Goal: Information Seeking & Learning: Learn about a topic

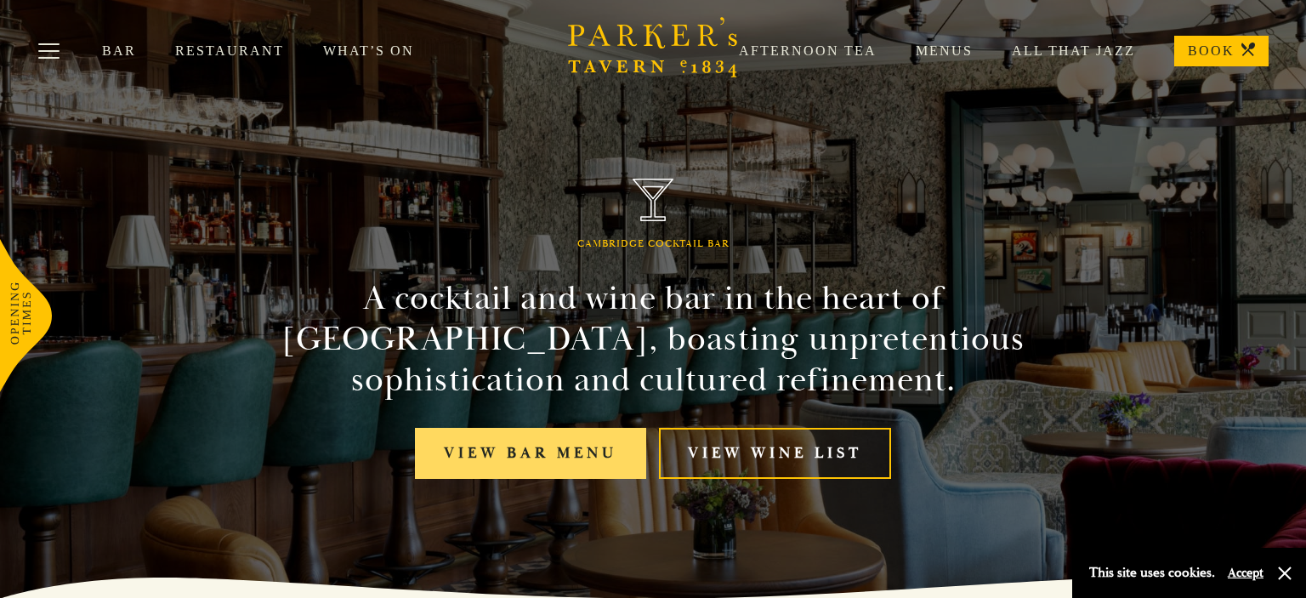
click at [579, 469] on link "View bar menu" at bounding box center [530, 454] width 231 height 52
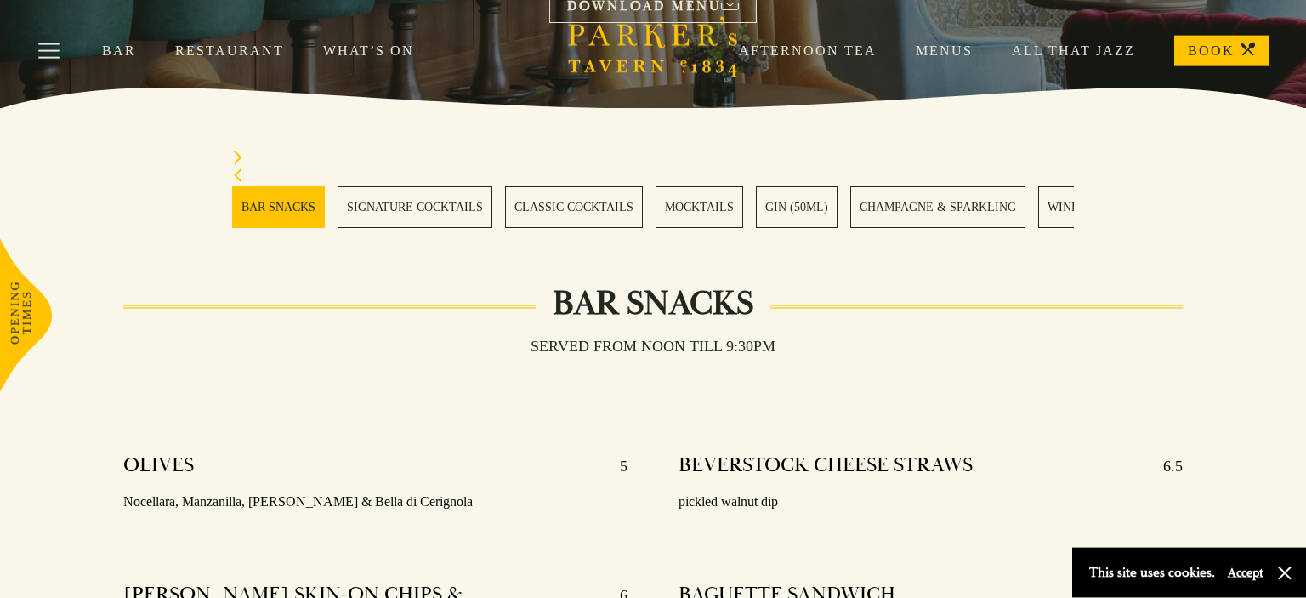
scroll to position [628, 0]
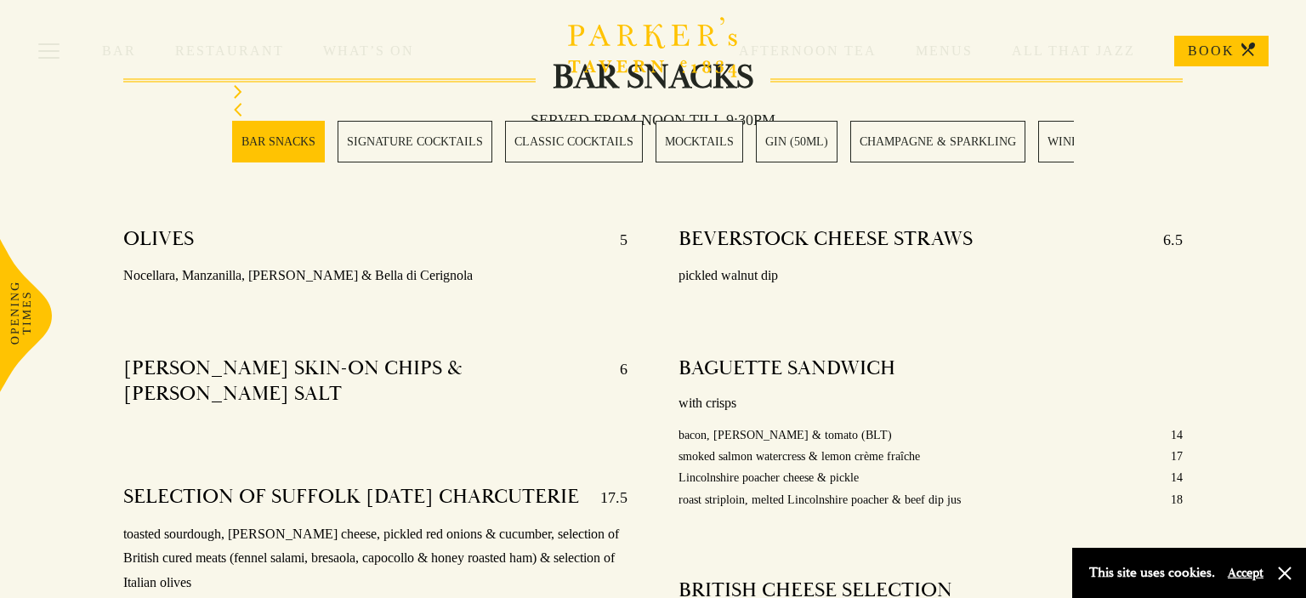
click at [410, 154] on link "SIGNATURE COCKTAILS" at bounding box center [415, 142] width 155 height 42
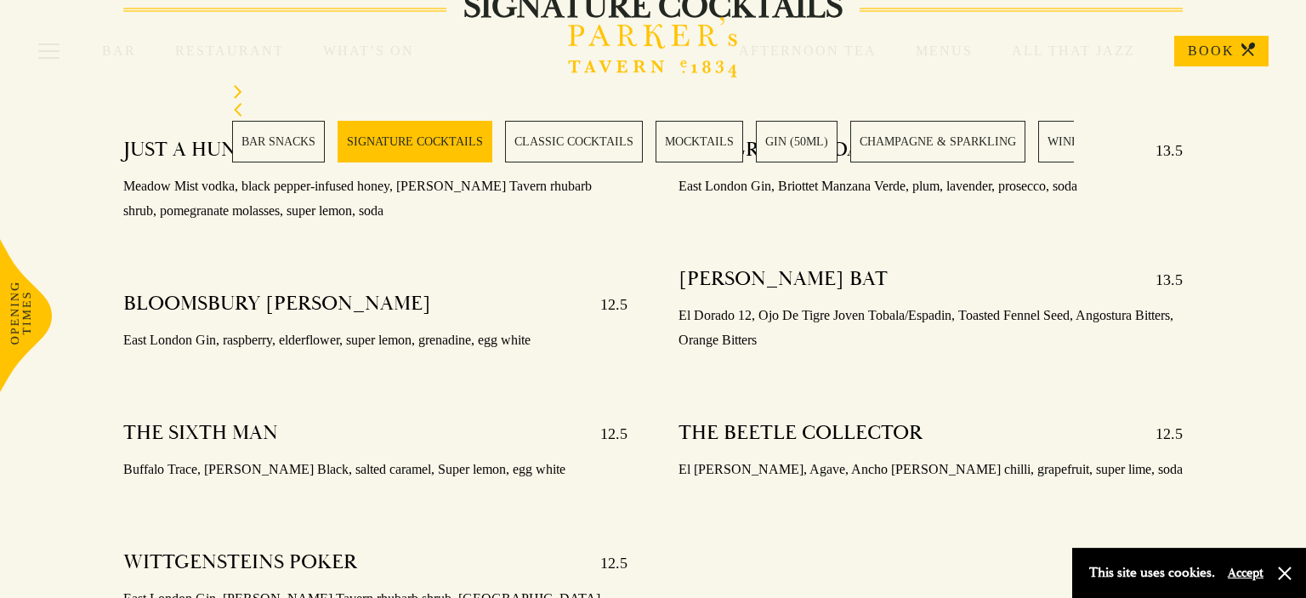
scroll to position [1786, 0]
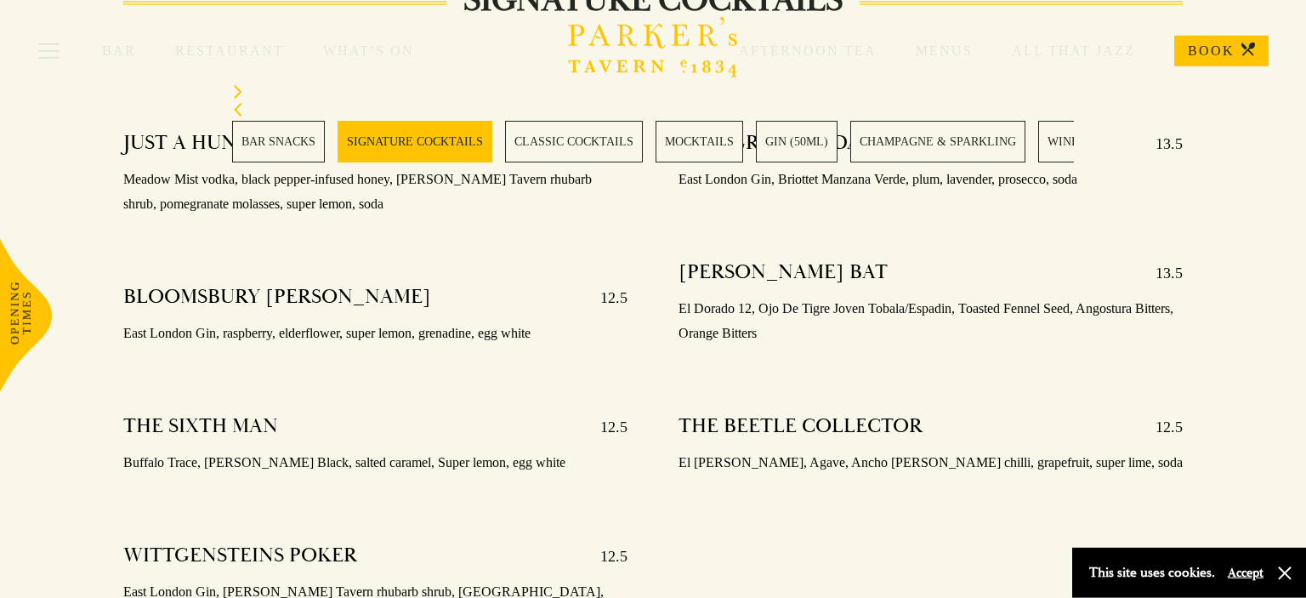
click at [549, 159] on link "CLASSIC COCKTAILS" at bounding box center [574, 142] width 138 height 42
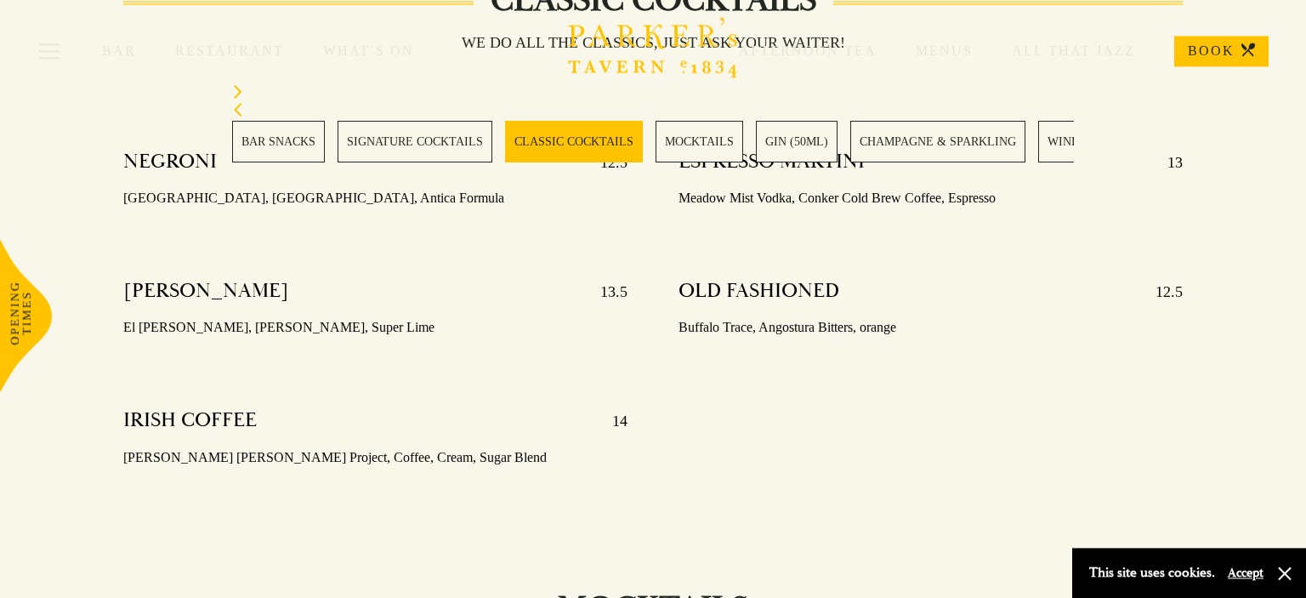
click at [702, 143] on link "MOCKTAILS" at bounding box center [700, 142] width 88 height 42
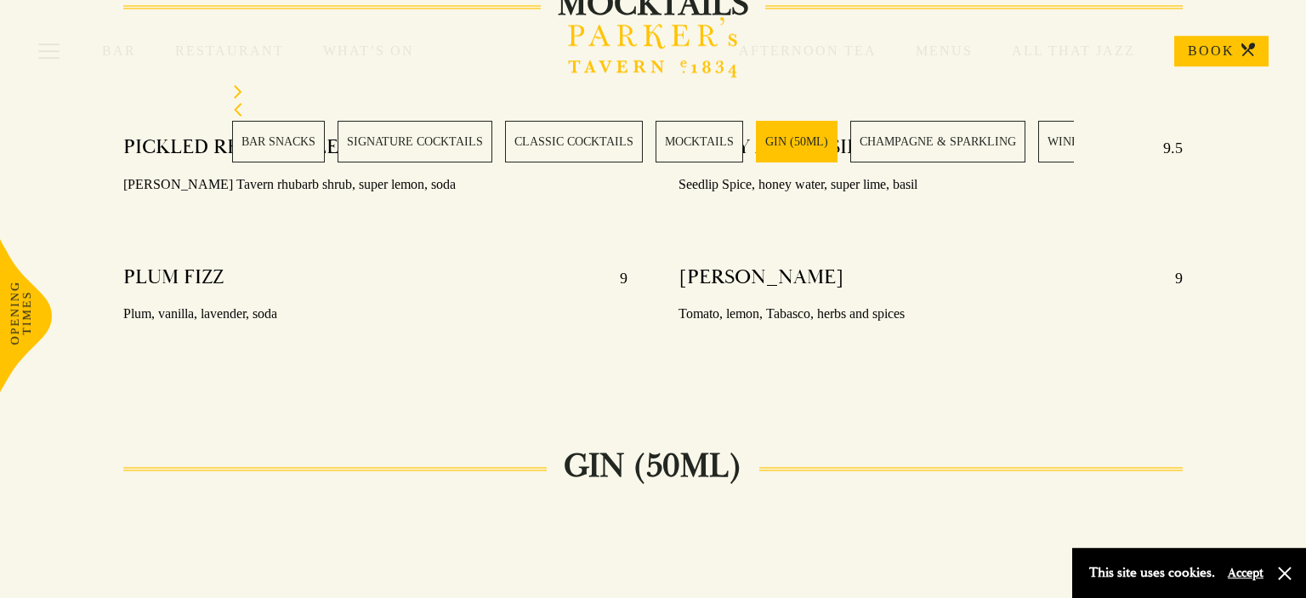
click at [804, 144] on link "GIN (50ML)" at bounding box center [797, 142] width 82 height 42
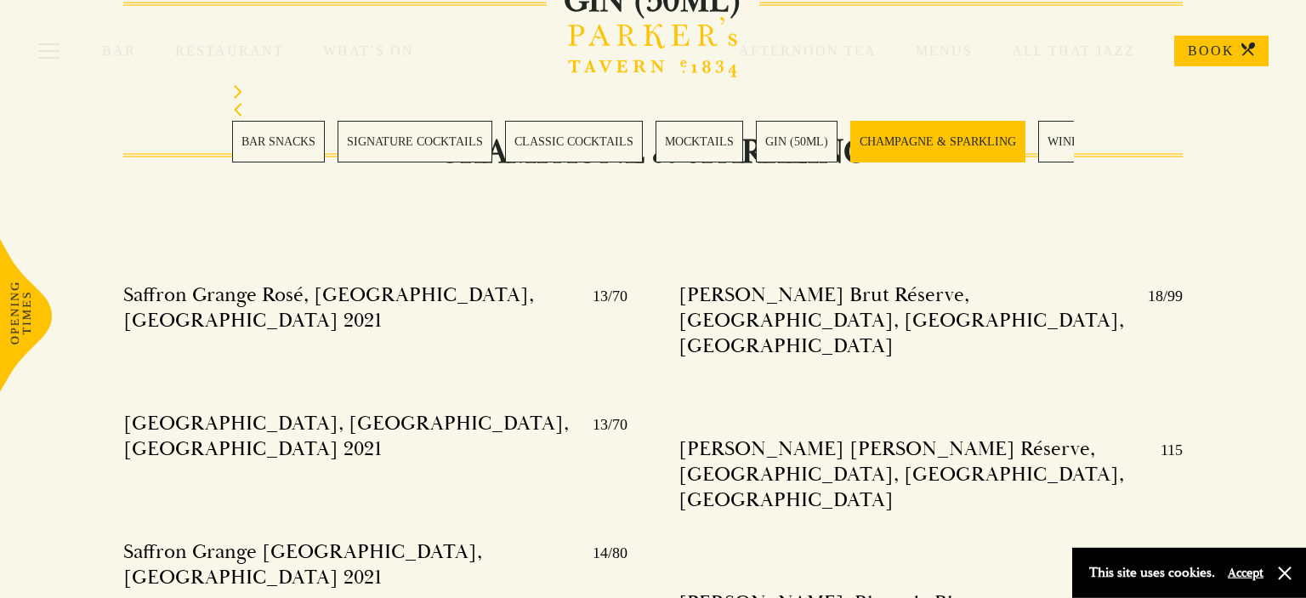
scroll to position [3625, 0]
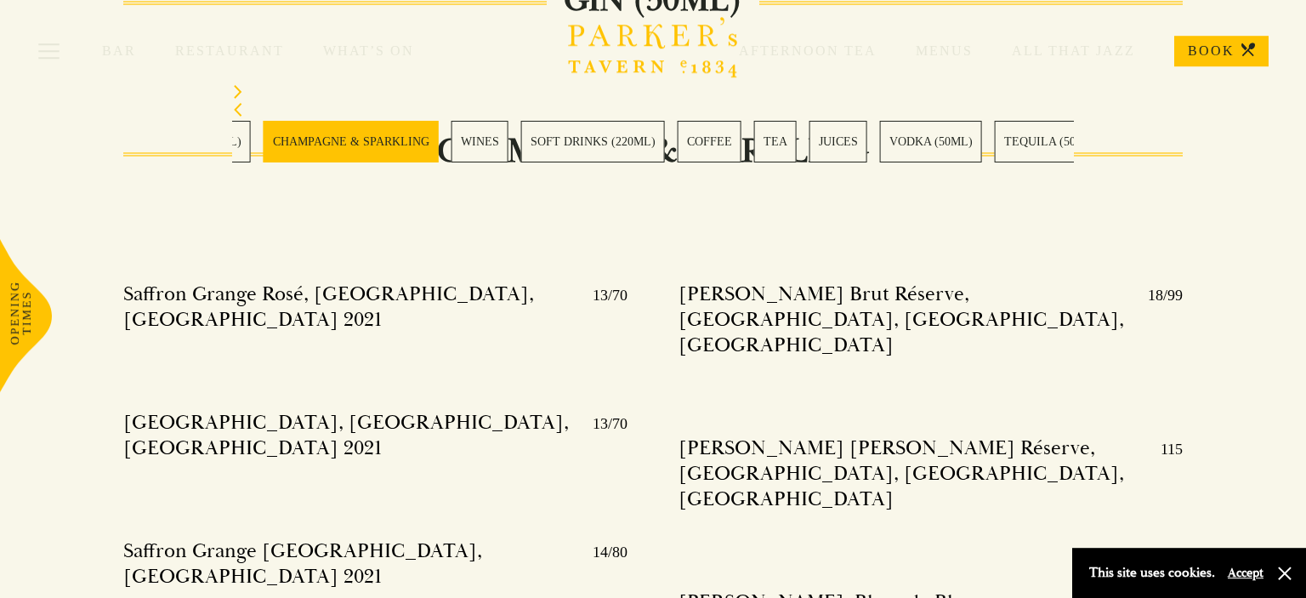
click at [452, 151] on link "WINES" at bounding box center [480, 142] width 57 height 42
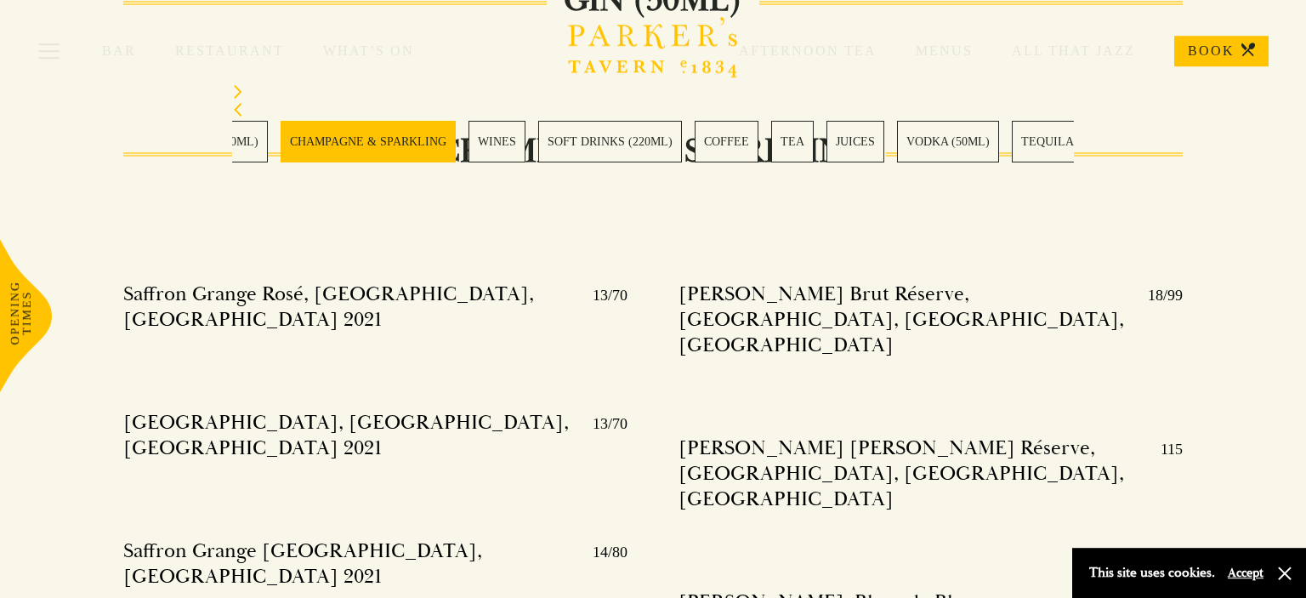
click at [621, 142] on link "SOFT DRINKS (220ML)" at bounding box center [610, 142] width 144 height 42
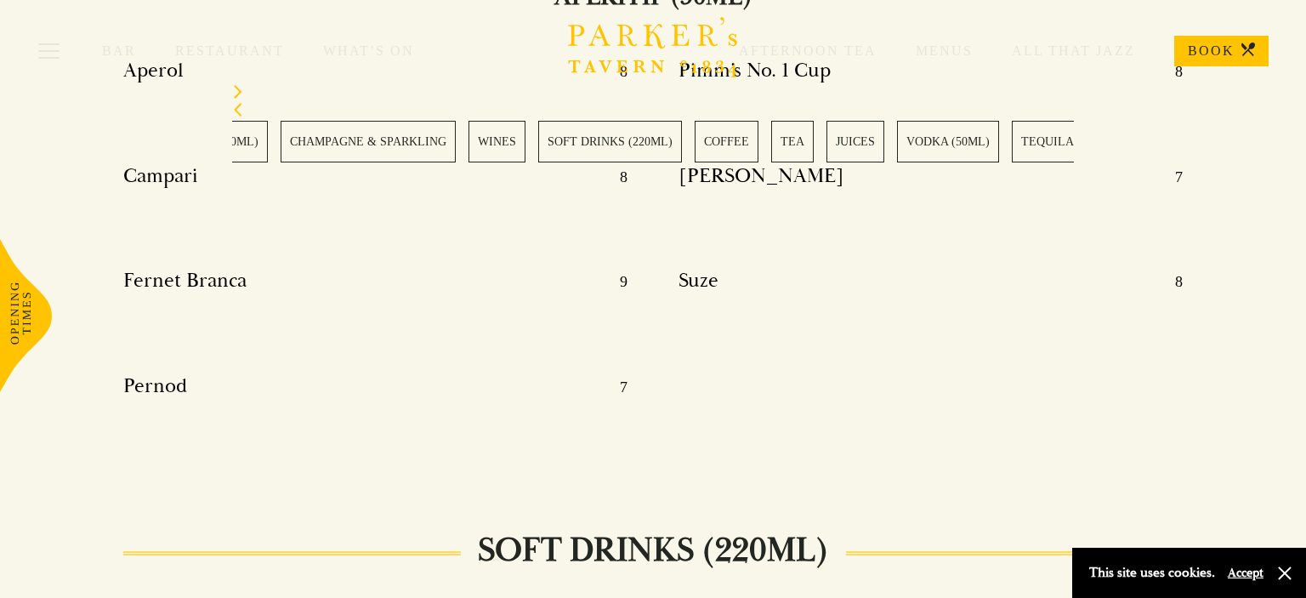
scroll to position [7315, 0]
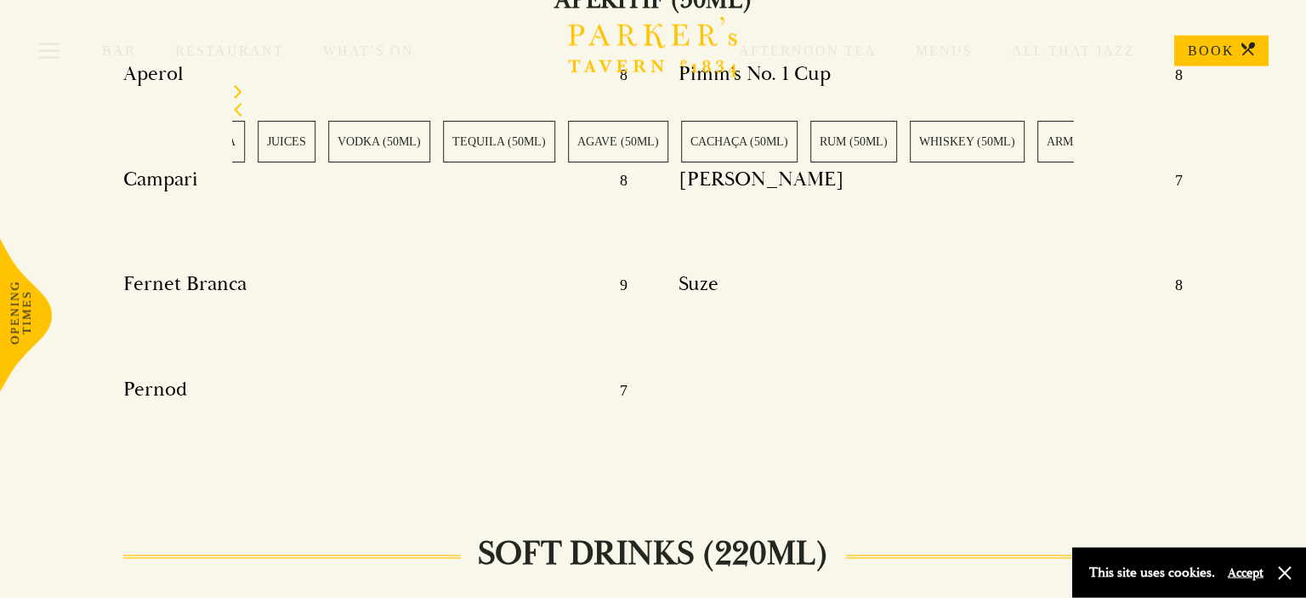
click at [73, 148] on section "BAR SNACKS SIGNATURE COCKTAILS CLASSIC COCKTAILS MOCKTAILS GIN (50ML) CHAMPAGNE…" at bounding box center [653, 124] width 1306 height 162
click at [405, 128] on link "RUM (50ML)" at bounding box center [385, 142] width 87 height 42
click at [196, 127] on section "BAR SNACKS SIGNATURE COCKTAILS CLASSIC COCKTAILS MOCKTAILS GIN (50ML) CHAMPAGNE…" at bounding box center [653, 124] width 1306 height 162
click at [751, 155] on link "SHERRY (70ML/750ML)" at bounding box center [848, 142] width 195 height 42
click at [888, 148] on link "PORT (70ML/750ML)" at bounding box center [887, 142] width 129 height 42
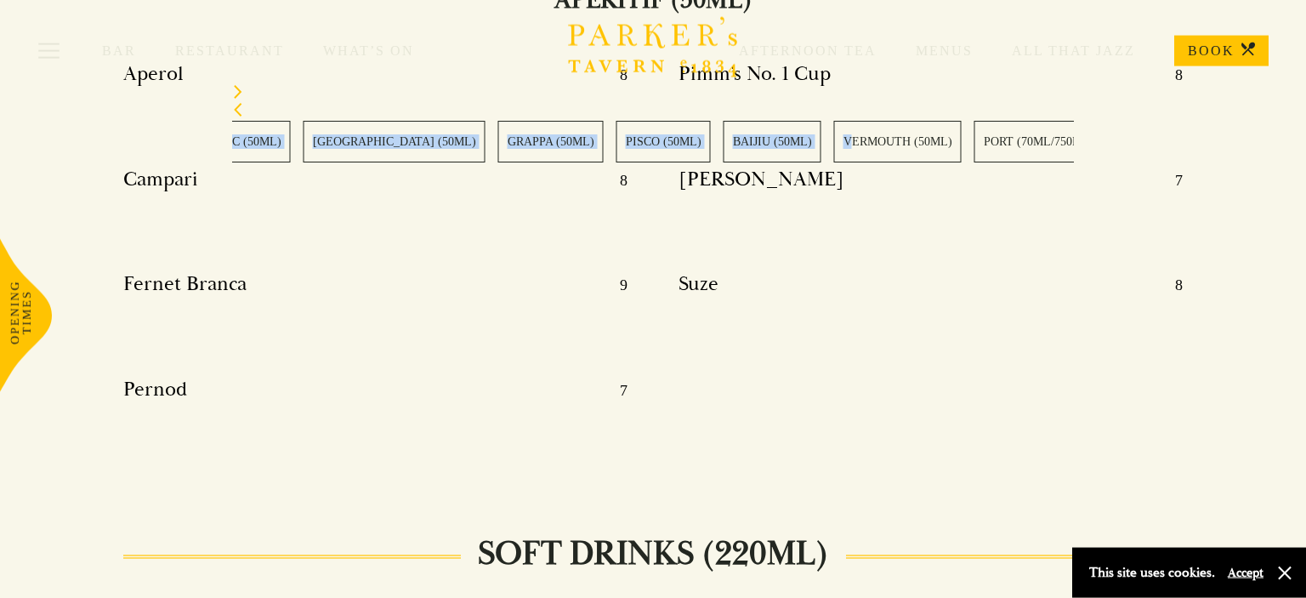
drag, startPoint x: 528, startPoint y: 138, endPoint x: 762, endPoint y: 145, distance: 234.0
click at [762, 145] on div "BAR SNACKS SIGNATURE COCKTAILS CLASSIC COCKTAILS MOCKTAILS GIN (50ML) CHAMPAGNE…" at bounding box center [653, 142] width 842 height 42
click at [995, 145] on link "PISCO (50ML)" at bounding box center [1020, 142] width 94 height 42
click at [908, 151] on link "ARMAGNAC (50ML)" at bounding box center [903, 142] width 128 height 42
click at [831, 153] on link "AGAVE (50ML)" at bounding box center [842, 142] width 100 height 42
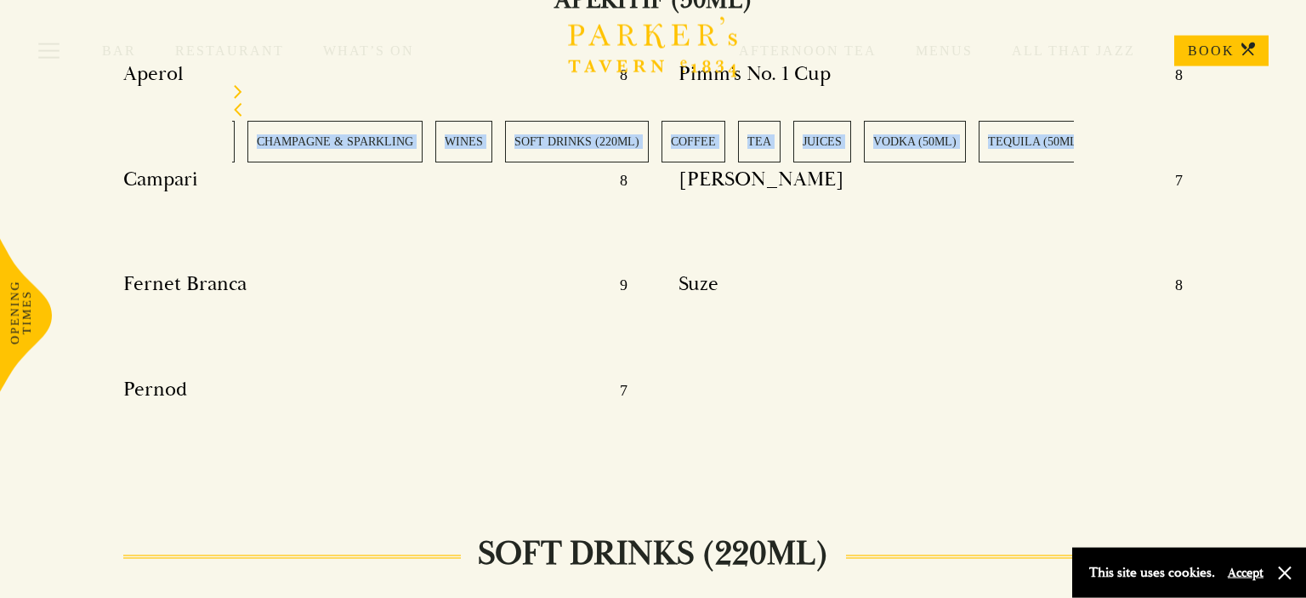
click at [674, 151] on link "COFFEE" at bounding box center [694, 142] width 64 height 42
click at [660, 147] on link "CHAMPAGNE & SPARKLING" at bounding box center [621, 142] width 175 height 42
click at [702, 145] on link "GIN (50ML)" at bounding box center [738, 142] width 82 height 42
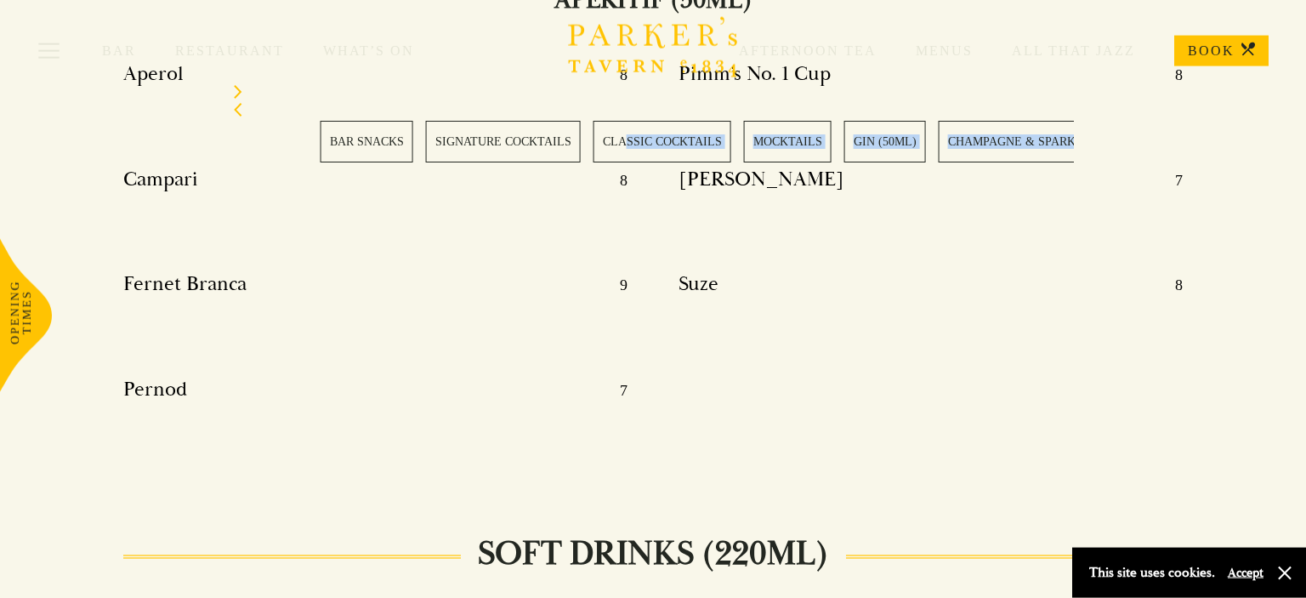
click at [739, 145] on div "BAR SNACKS SIGNATURE COCKTAILS CLASSIC COCKTAILS MOCKTAILS GIN (50ML) CHAMPAGNE…" at bounding box center [742, 142] width 842 height 42
click at [296, 150] on link "BAR SNACKS" at bounding box center [278, 142] width 93 height 42
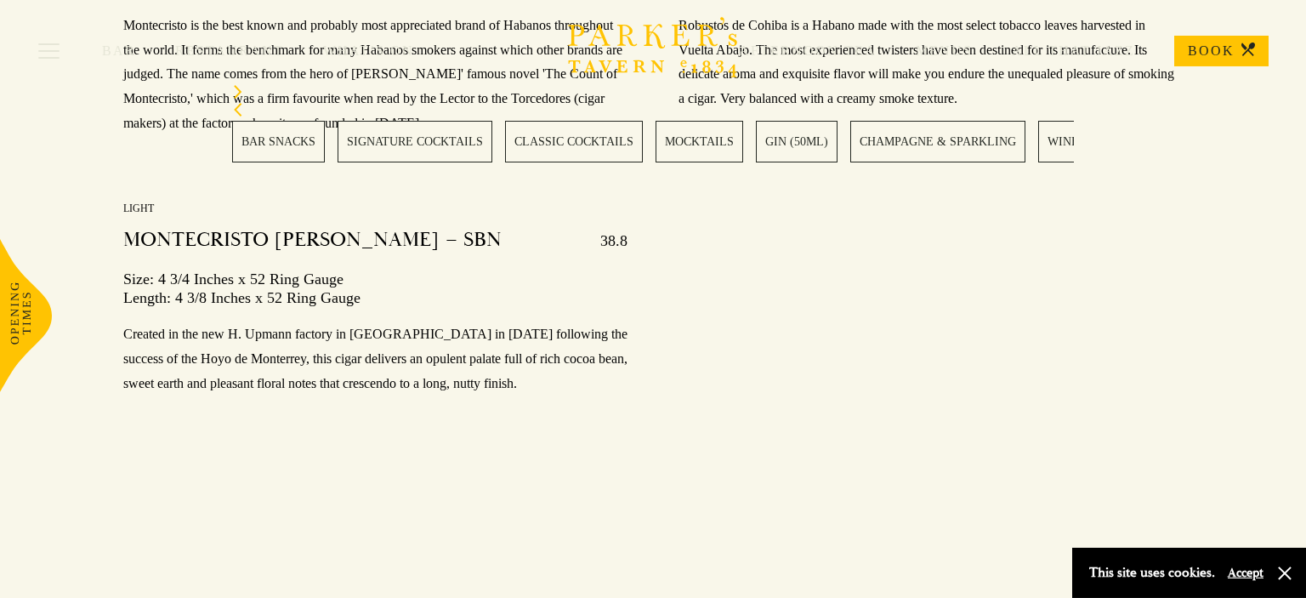
scroll to position [23602, 0]
